Goal: Transaction & Acquisition: Download file/media

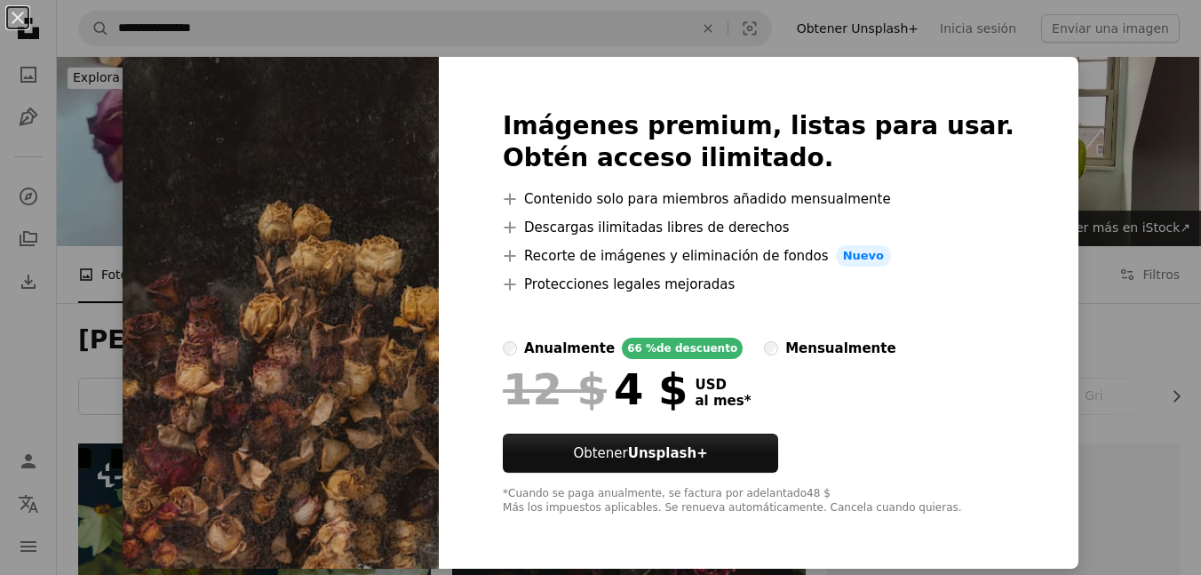
scroll to position [6945, 0]
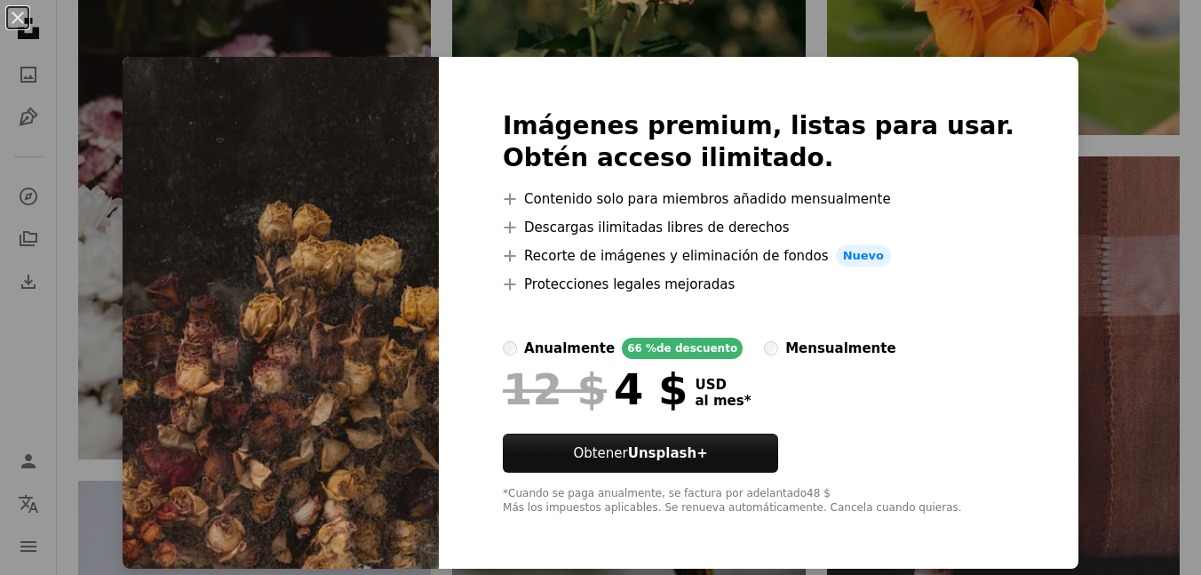
click at [1030, 166] on div "Imágenes premium, listas para usar. Obtén acceso ilimitado. A plus sign Conteni…" at bounding box center [759, 313] width 640 height 512
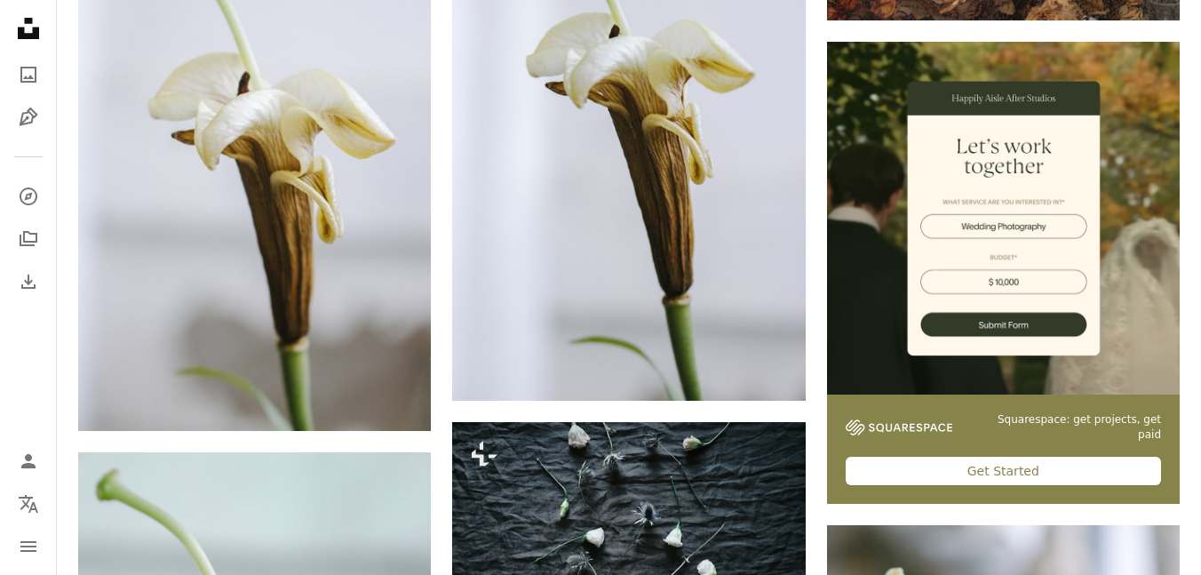
scroll to position [8068, 0]
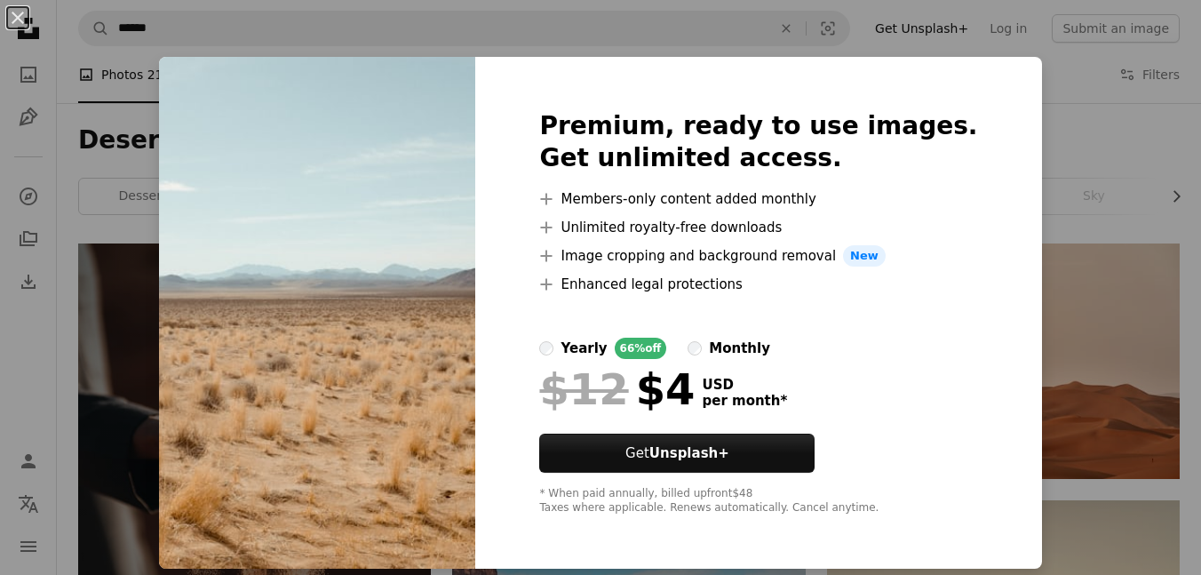
click at [1109, 177] on div "An X shape Premium, ready to use images. Get unlimited access. A plus sign Memb…" at bounding box center [600, 287] width 1201 height 575
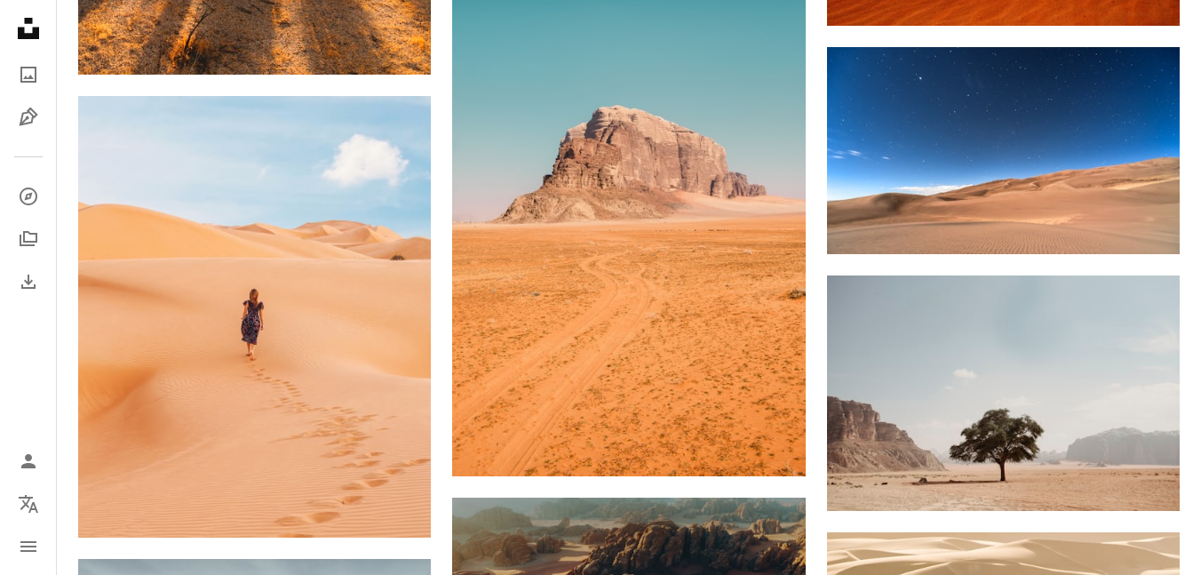
scroll to position [6371, 0]
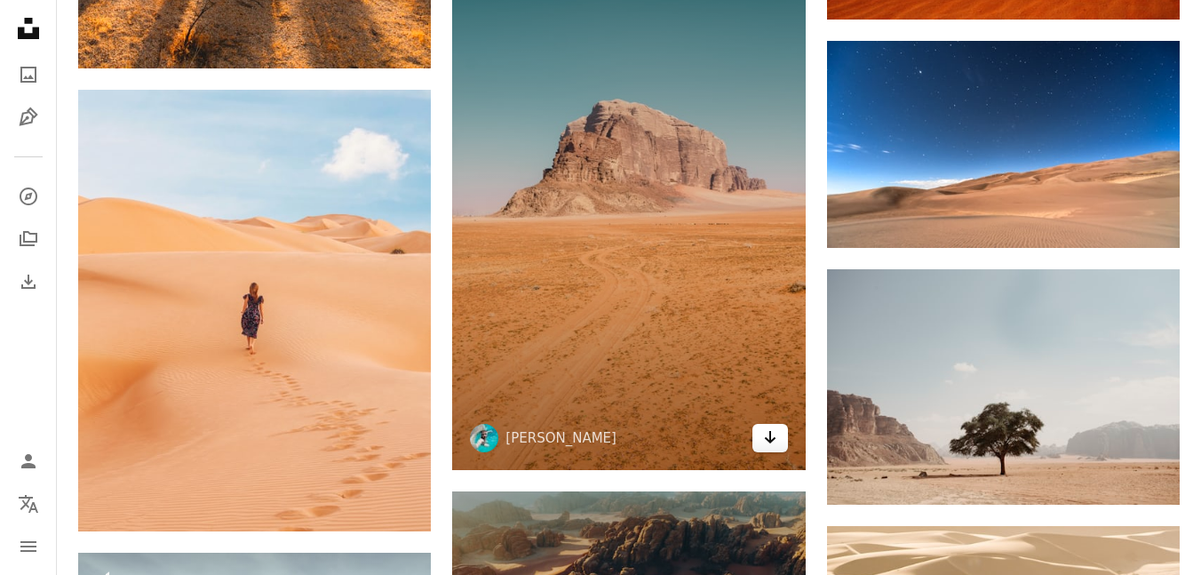
click at [759, 436] on link "Arrow pointing down" at bounding box center [770, 438] width 36 height 28
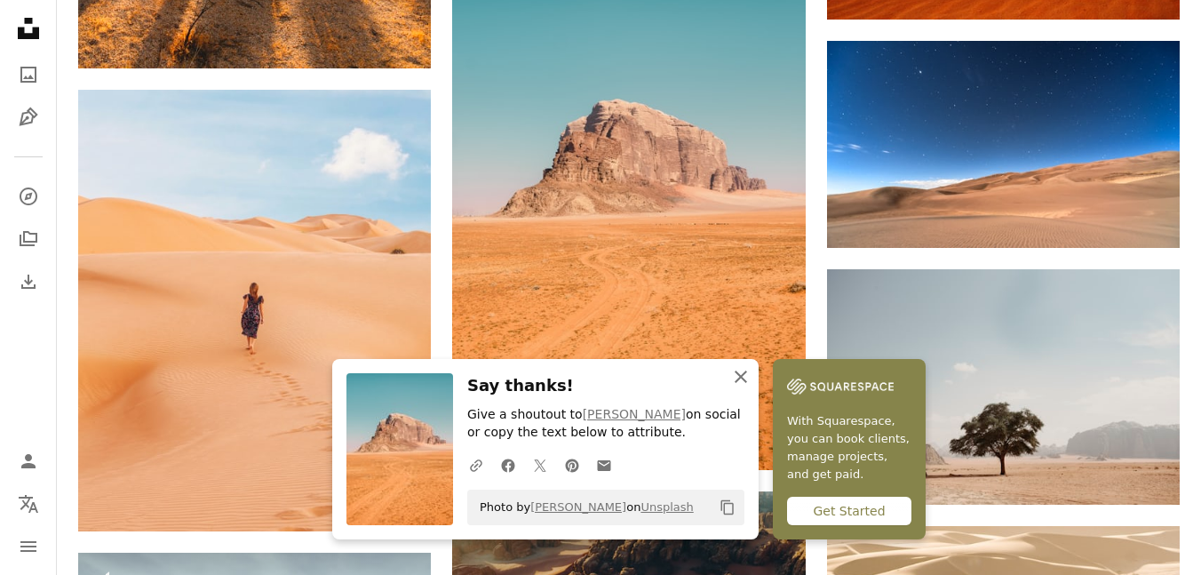
click at [751, 371] on icon "An X shape" at bounding box center [740, 376] width 21 height 21
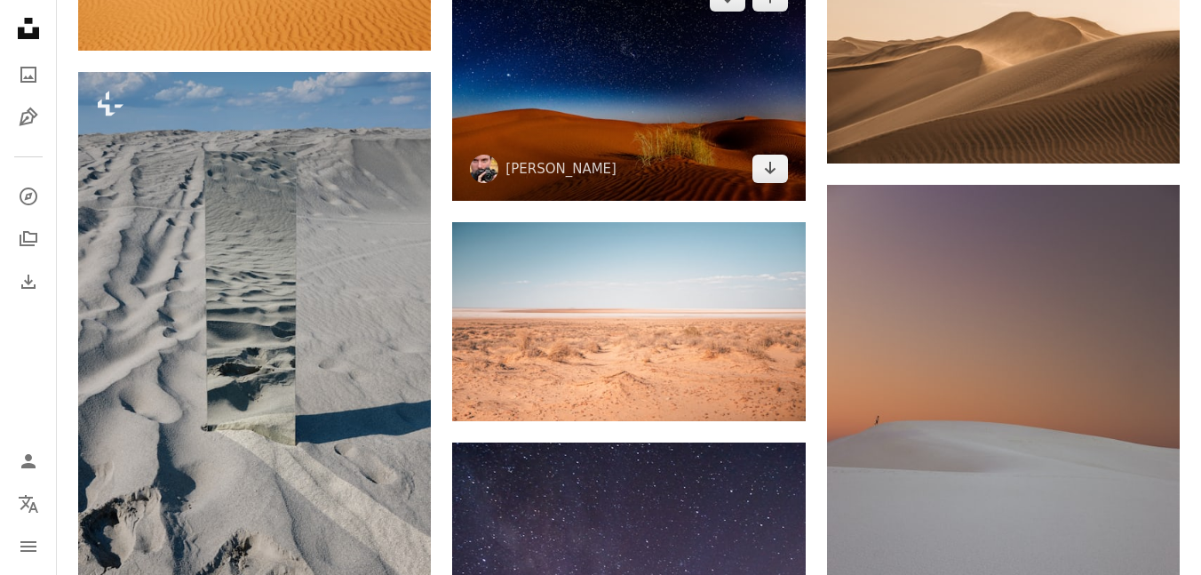
scroll to position [9342, 0]
